Goal: Task Accomplishment & Management: Complete application form

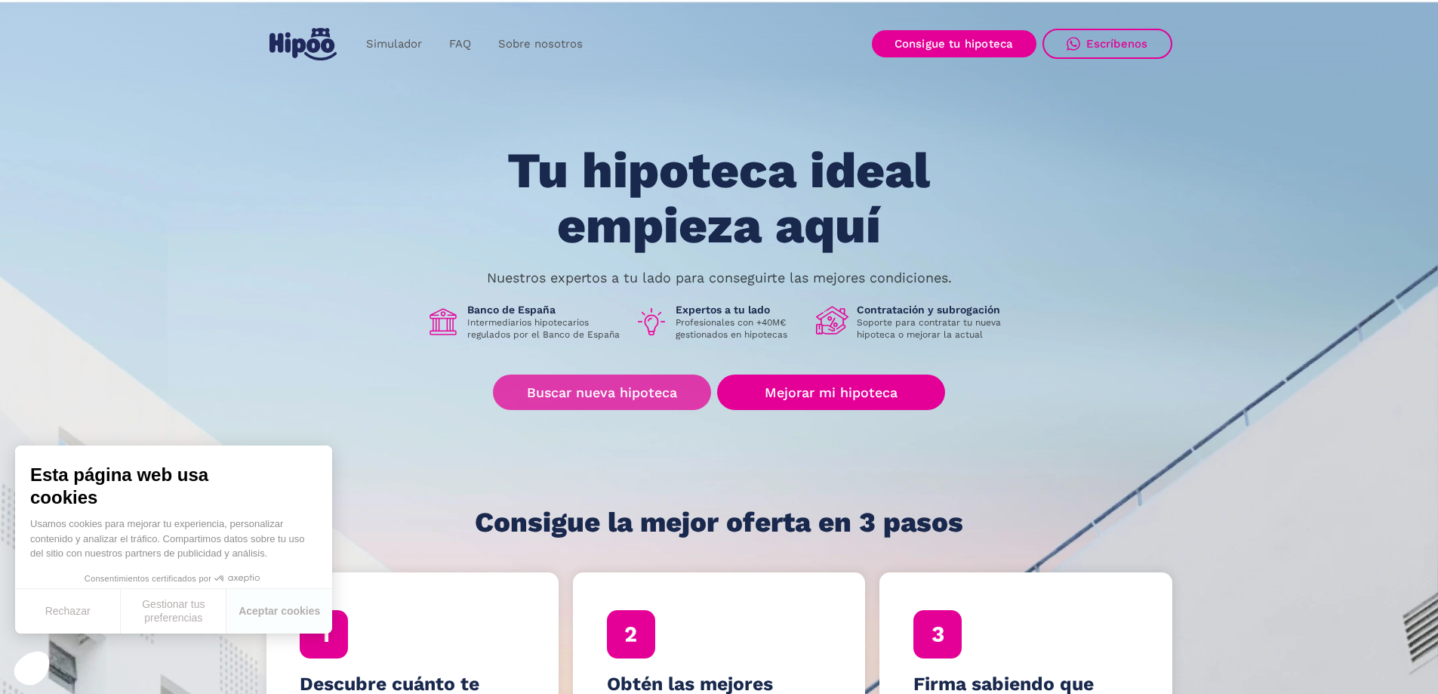
click at [593, 401] on link "Buscar nueva hipoteca" at bounding box center [602, 391] width 218 height 35
click at [606, 389] on link "Buscar nueva hipoteca" at bounding box center [602, 391] width 218 height 35
